Goal: Information Seeking & Learning: Compare options

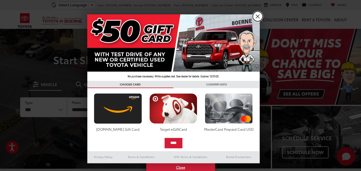
click at [257, 17] on link "X" at bounding box center [258, 16] width 10 height 10
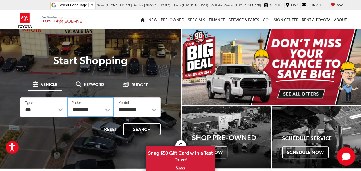
click at [107, 110] on select "**********" at bounding box center [90, 107] width 47 height 20
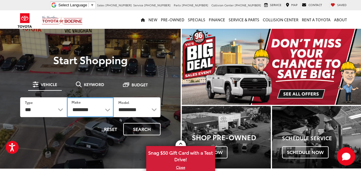
select select "******"
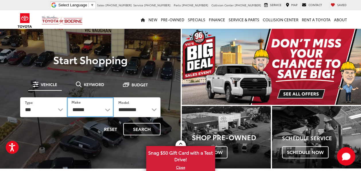
click at [67, 97] on select "**********" at bounding box center [90, 107] width 47 height 20
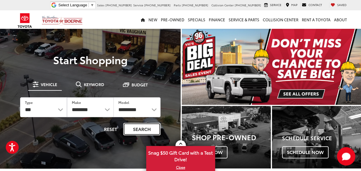
click at [148, 128] on button "Search" at bounding box center [141, 129] width 37 height 12
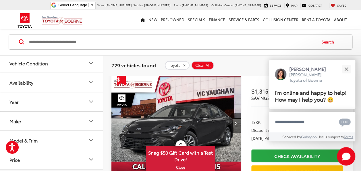
scroll to position [65, 0]
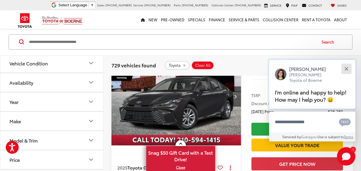
click at [345, 67] on button "Close" at bounding box center [346, 69] width 12 height 12
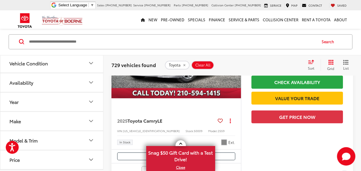
scroll to position [314, 0]
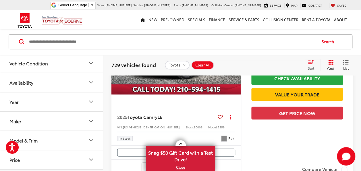
click at [91, 118] on icon "Make" at bounding box center [91, 120] width 7 height 7
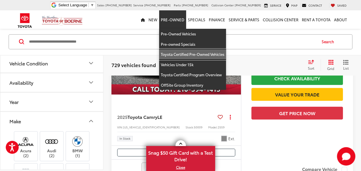
click at [176, 53] on link "Toyota Certified Pre-Owned Vehicles" at bounding box center [192, 54] width 67 height 10
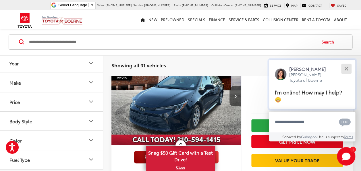
scroll to position [92, 0]
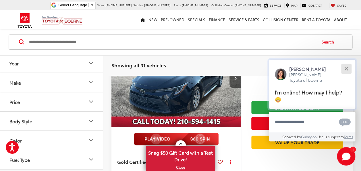
click at [346, 69] on div "Close" at bounding box center [346, 69] width 4 height 4
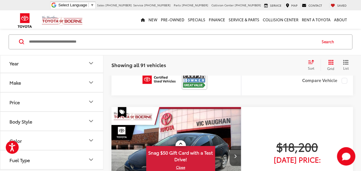
scroll to position [459, 0]
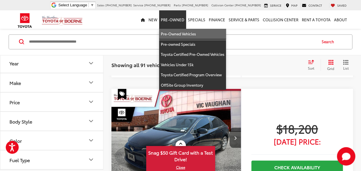
click at [169, 32] on link "Pre-Owned Vehicles" at bounding box center [192, 34] width 67 height 10
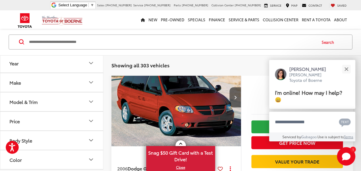
scroll to position [73, 0]
click at [90, 83] on icon "Make" at bounding box center [91, 82] width 7 height 7
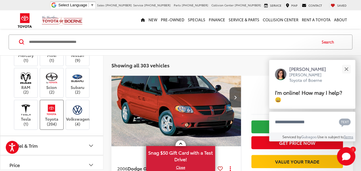
click at [53, 124] on label "Toyota (204)" at bounding box center [51, 114] width 23 height 23
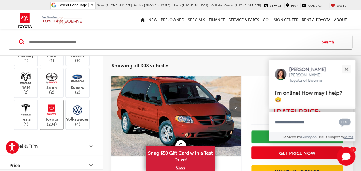
scroll to position [45, 0]
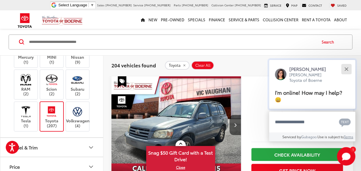
click at [346, 67] on button "Close" at bounding box center [346, 69] width 12 height 12
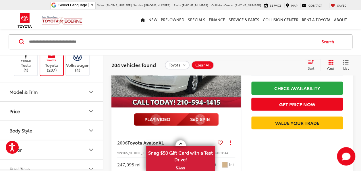
scroll to position [348, 0]
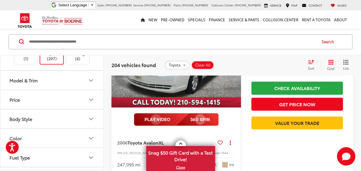
click at [92, 99] on icon "Price" at bounding box center [90, 100] width 3 height 2
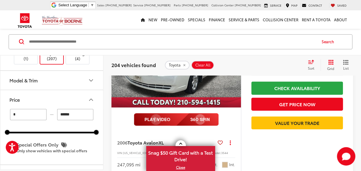
click at [83, 113] on input "******" at bounding box center [75, 114] width 36 height 11
type input "*"
click at [37, 113] on input "*" at bounding box center [28, 114] width 36 height 11
type input "******"
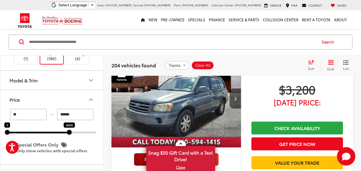
scroll to position [45, 0]
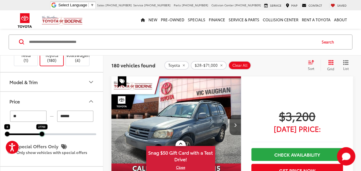
drag, startPoint x: 96, startPoint y: 133, endPoint x: 42, endPoint y: 136, distance: 54.4
click at [42, 136] on div "** — ****** 0 27700 Special Offers Only Only show vehicles with special offers" at bounding box center [51, 137] width 103 height 55
type input "*"
type input "******"
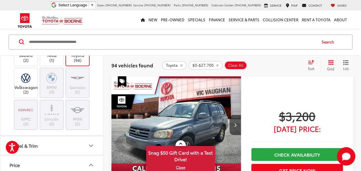
click at [92, 164] on icon "Price" at bounding box center [90, 165] width 3 height 2
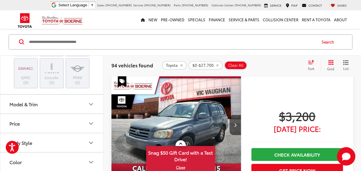
scroll to position [331, 0]
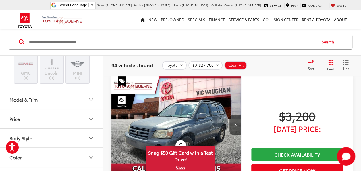
click at [89, 117] on icon "Price" at bounding box center [91, 118] width 7 height 7
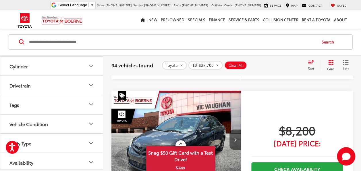
scroll to position [895, 0]
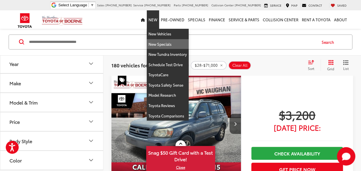
scroll to position [47, 0]
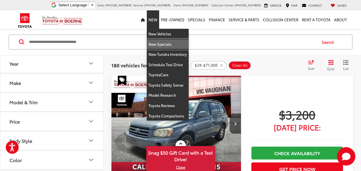
click at [158, 43] on link "New Specials" at bounding box center [168, 44] width 42 height 10
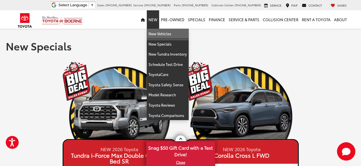
click at [161, 34] on link "New Vehicles" at bounding box center [168, 34] width 42 height 10
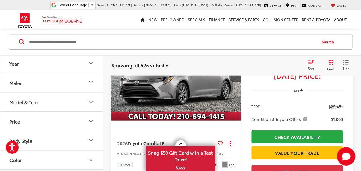
scroll to position [1769, 0]
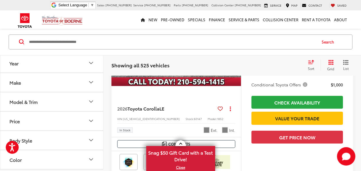
click at [91, 99] on icon "Model & Trim" at bounding box center [91, 101] width 7 height 7
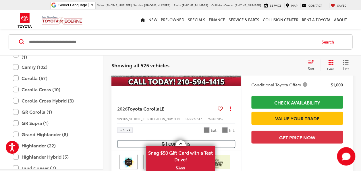
scroll to position [96, 0]
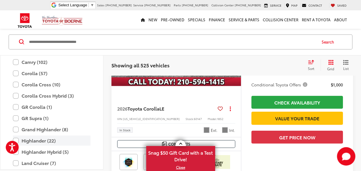
click at [30, 139] on label "Highlander (22)" at bounding box center [52, 141] width 78 height 10
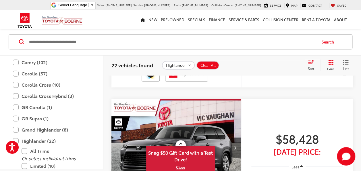
scroll to position [1715, 0]
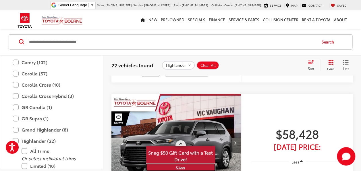
click at [181, 167] on link "X" at bounding box center [181, 167] width 68 height 6
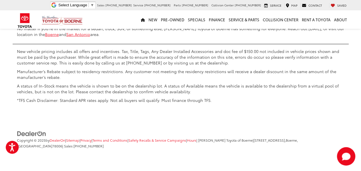
scroll to position [2822, 0]
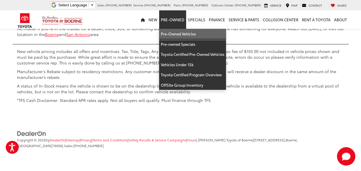
click at [174, 34] on link "Pre-Owned Vehicles" at bounding box center [192, 34] width 67 height 10
